Goal: Share content: Share content

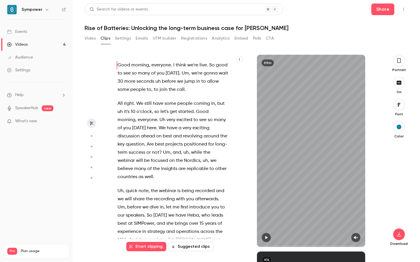
click at [24, 43] on div "Videos" at bounding box center [17, 45] width 21 height 6
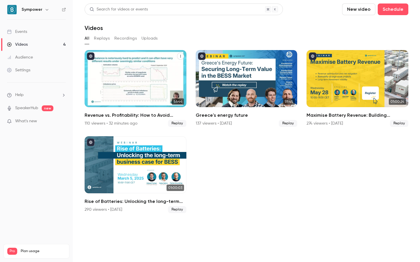
click at [145, 81] on div "Revenue vs. Profitability: How to Avoid BESS ROI Pitfalls" at bounding box center [136, 78] width 102 height 57
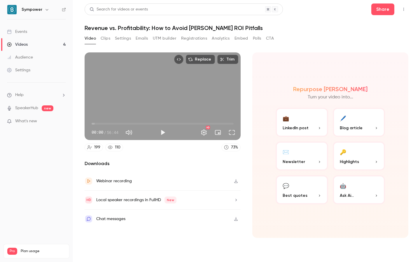
click at [261, 39] on button "Polls" at bounding box center [257, 38] width 8 height 9
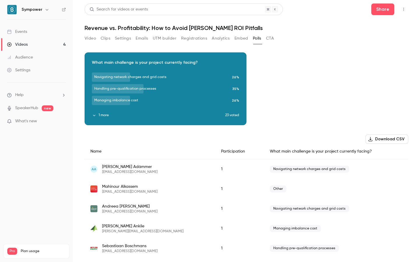
click at [100, 116] on button "1 more" at bounding box center [158, 115] width 133 height 5
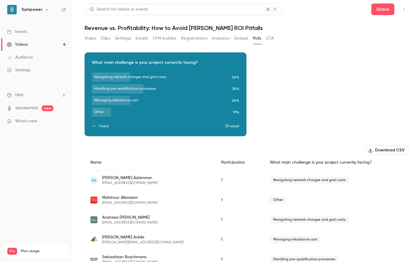
click at [164, 89] on icon "button" at bounding box center [165, 90] width 5 height 4
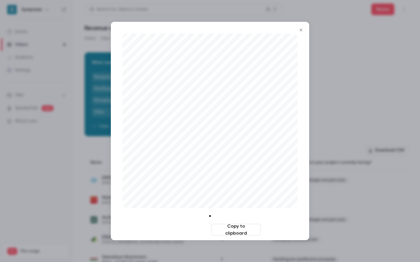
click at [196, 230] on button "Download image" at bounding box center [184, 230] width 50 height 12
click at [368, 93] on div at bounding box center [210, 131] width 420 height 262
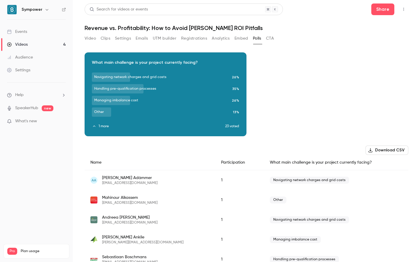
click at [103, 126] on button "1 more" at bounding box center [158, 126] width 133 height 5
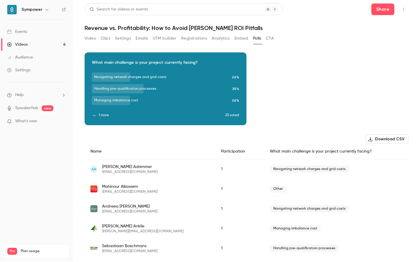
click at [103, 116] on button "1 more" at bounding box center [158, 115] width 133 height 5
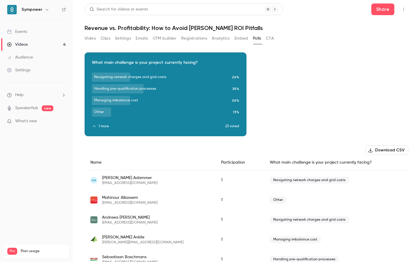
click at [37, 31] on link "Events" at bounding box center [36, 31] width 73 height 13
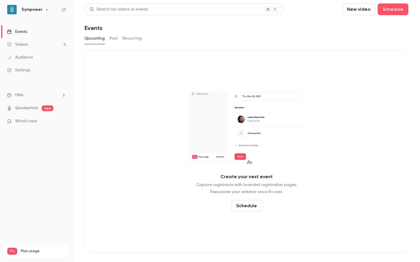
click at [27, 44] on div "Videos" at bounding box center [17, 45] width 21 height 6
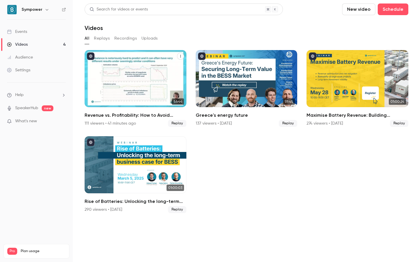
click at [177, 125] on span "Replay" at bounding box center [177, 123] width 18 height 7
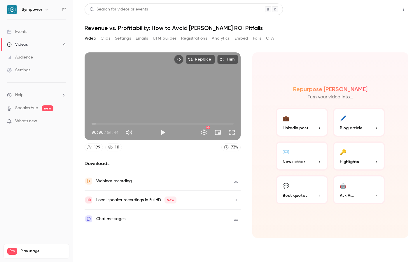
click at [380, 8] on button "Share" at bounding box center [382, 9] width 23 height 12
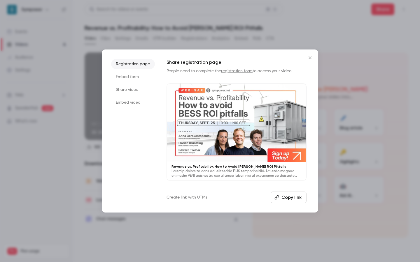
click at [131, 98] on li "Embed video" at bounding box center [133, 102] width 44 height 10
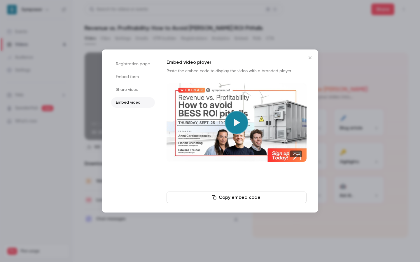
click at [126, 67] on li "Registration page" at bounding box center [133, 64] width 44 height 10
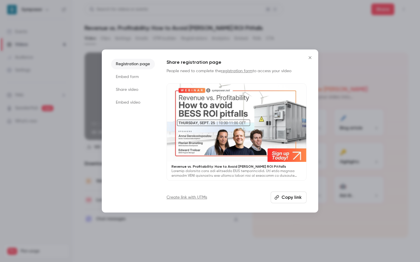
click at [309, 58] on icon "Close" at bounding box center [309, 57] width 7 height 5
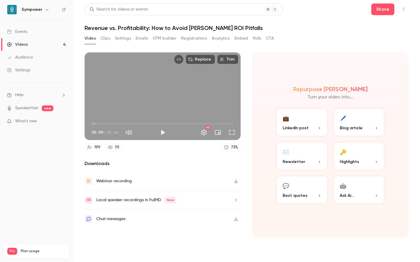
click at [22, 31] on div "Events" at bounding box center [17, 32] width 20 height 6
